Goal: Contribute content: Add original content to the website for others to see

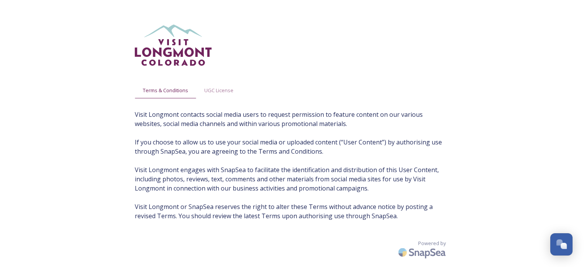
scroll to position [15, 0]
click at [507, 61] on div "Terms & Conditions UGC License Visit Longmont contacts social media users to re…" at bounding box center [292, 141] width 584 height 282
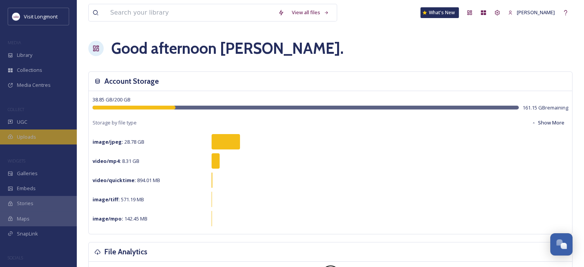
click at [34, 136] on span "Uploads" at bounding box center [26, 136] width 19 height 7
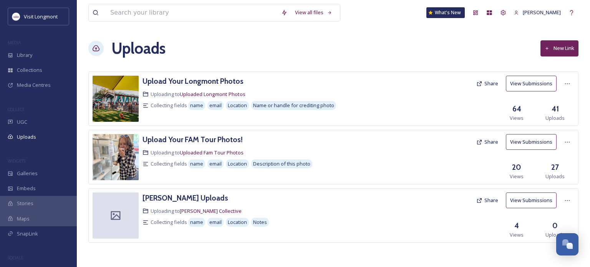
click at [559, 46] on button "New Link" at bounding box center [559, 48] width 38 height 16
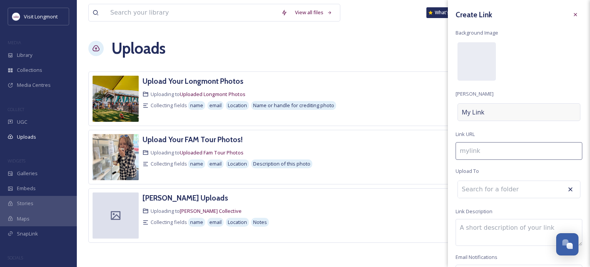
click at [484, 116] on div "My Link" at bounding box center [518, 112] width 123 height 18
type input "a"
type input "A"
type input "ad"
type input "Ad"
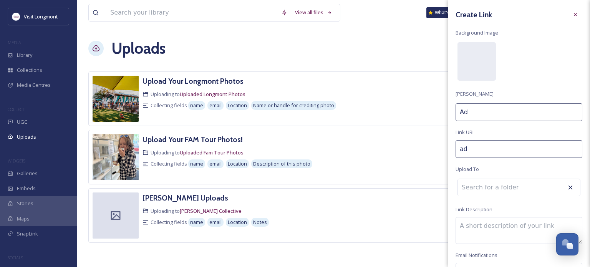
type input "adv"
type input "Adv"
type input "adva"
type input "Adva"
type input "advan"
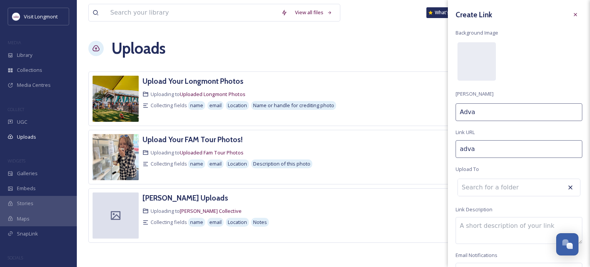
type input "Advan"
type input "advanc"
type input "Advanc"
type input "advance"
type input "Advance"
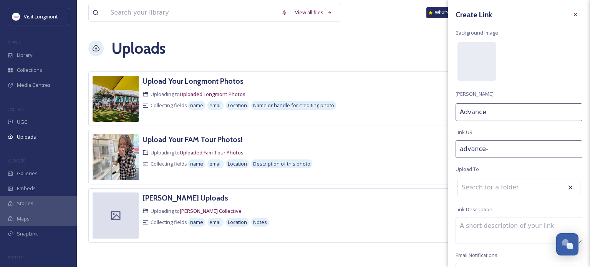
type input "advance-l"
type input "Advance L"
type input "advance-lo"
type input "Advance Lo"
type input "advance-lon"
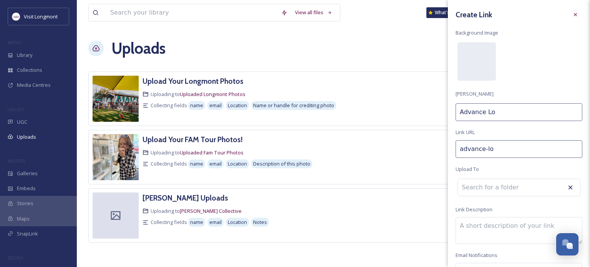
type input "Advance Lon"
type input "advance-long"
type input "Advance Long"
type input "advance-longm"
type input "Advance Longm"
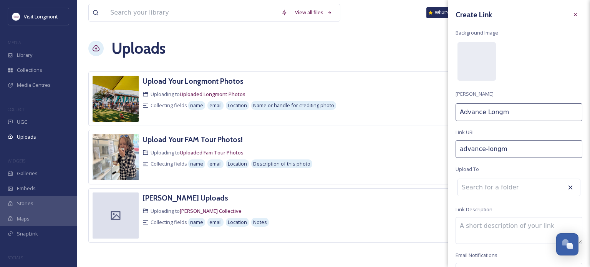
type input "advance-longmn"
type input "Advance Longmn"
type input "advance-longmnt"
type input "Advance Longmnt"
type input "advance-longmnt-"
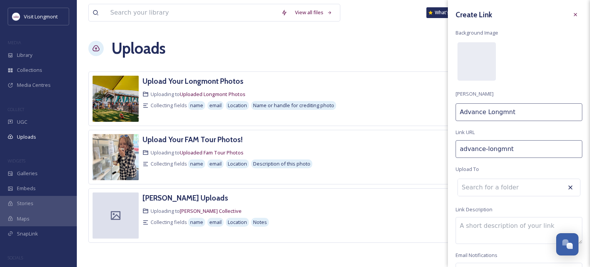
type input "Advance Longmnt"
type input "advance-longmnt"
type input "Advance Longmnt"
type input "advance-longmn"
type input "Advance Longmn"
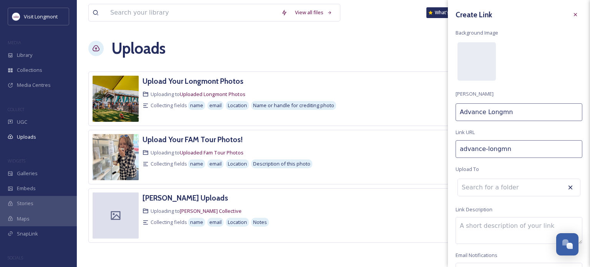
type input "advance-longm"
type input "Advance Longm"
type input "advance-long"
type input "Advance Long"
type input "advance-longm"
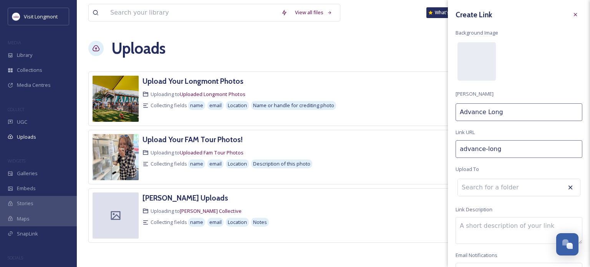
type input "Advance Longm"
type input "advance-longmo"
type input "Advance Longmo"
type input "advance-longmon"
type input "Advance Longmon"
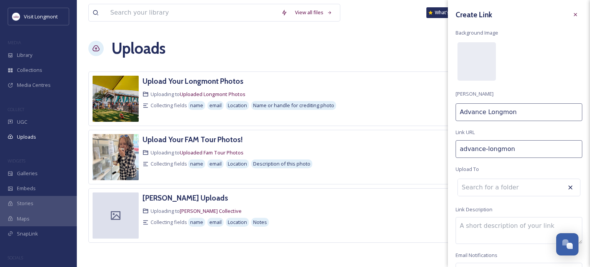
type input "advance-longmont"
type input "Advance Longmont"
type input "advance-longmont-"
type input "Advance Longmont"
type input "advance-longmont-p"
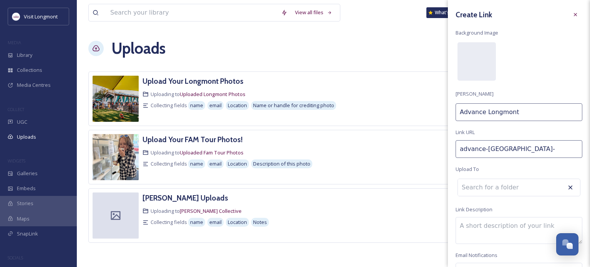
type input "Advance Longmont P"
type input "advance-longmont-pa"
type input "Advance Longmont PA"
type input "advance-longmont-par"
type input "Advance Longmont PAr"
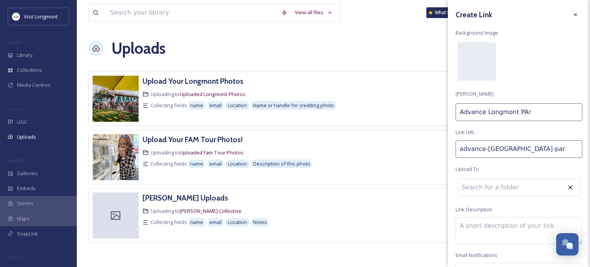
type input "advance-longmont-part"
type input "Advance Longmont PArt"
type input "advance-longmont-partn"
type input "Advance Longmont PArtn"
type input "advance-longmont-partne"
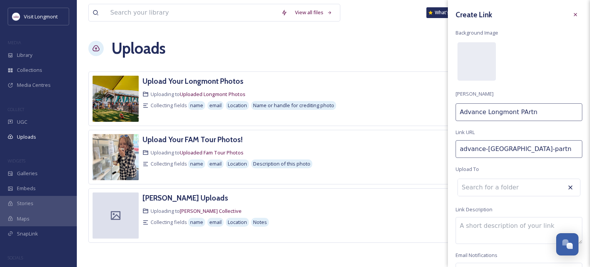
type input "Advance Longmont PArtne"
type input "advance-longmont-partner"
type input "Advance Longmont PArtner"
type input "advance-longmont-partners"
type input "Advance Longmont PArtners"
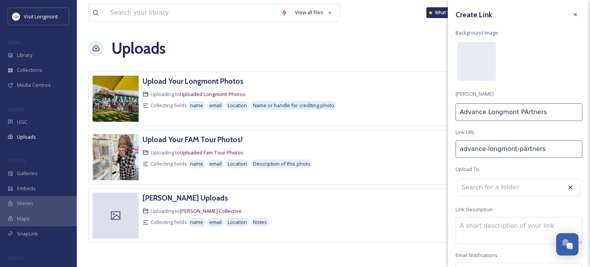
type input "advance-longmont-partners-"
type input "Advance Longmont PArtners"
type input "advance-longmont-partners-p"
type input "Advance Longmont PArtners P"
type input "advance-longmont-partners-ph"
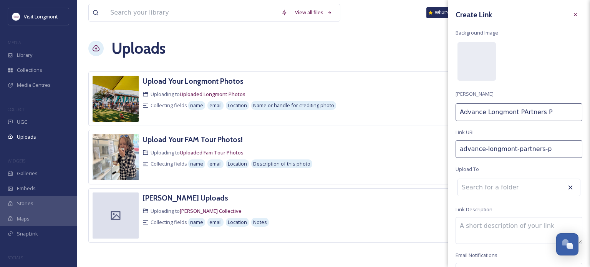
type input "Advance Longmont PArtners Ph"
type input "advance-longmont-partners-pho"
type input "Advance Longmont PArtners Pho"
type input "advance-longmont-partners-phot"
type input "Advance Longmont PArtners Photo"
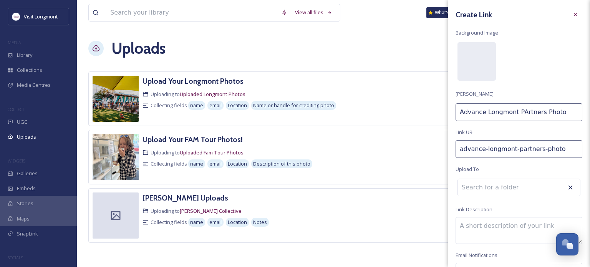
type input "advance-longmont-partners-photos"
type input "Advance Longmont PArtners Photos"
click at [521, 112] on input "Advance Longmont PArtners Photos" at bounding box center [519, 112] width 127 height 18
type input "advance-longmont-prtners-photos"
type input "Advance Longmont Prtners Photos"
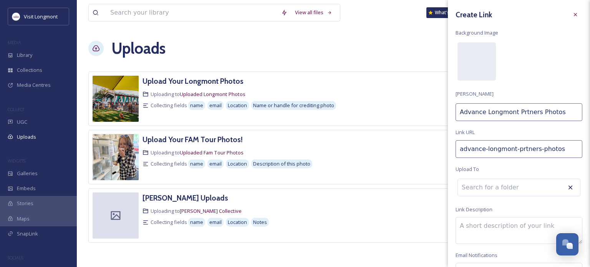
type input "advance-longmont-partners-photos"
type input "Advance Longmont Partners Photos"
drag, startPoint x: 559, startPoint y: 113, endPoint x: 424, endPoint y: 128, distance: 135.6
click at [424, 128] on div "View all files What's New Gera Sivak-Salva Uploads New Link Upload Your Longmon…" at bounding box center [333, 133] width 513 height 267
click at [572, 15] on icon at bounding box center [575, 15] width 6 height 6
